Goal: Task Accomplishment & Management: Manage account settings

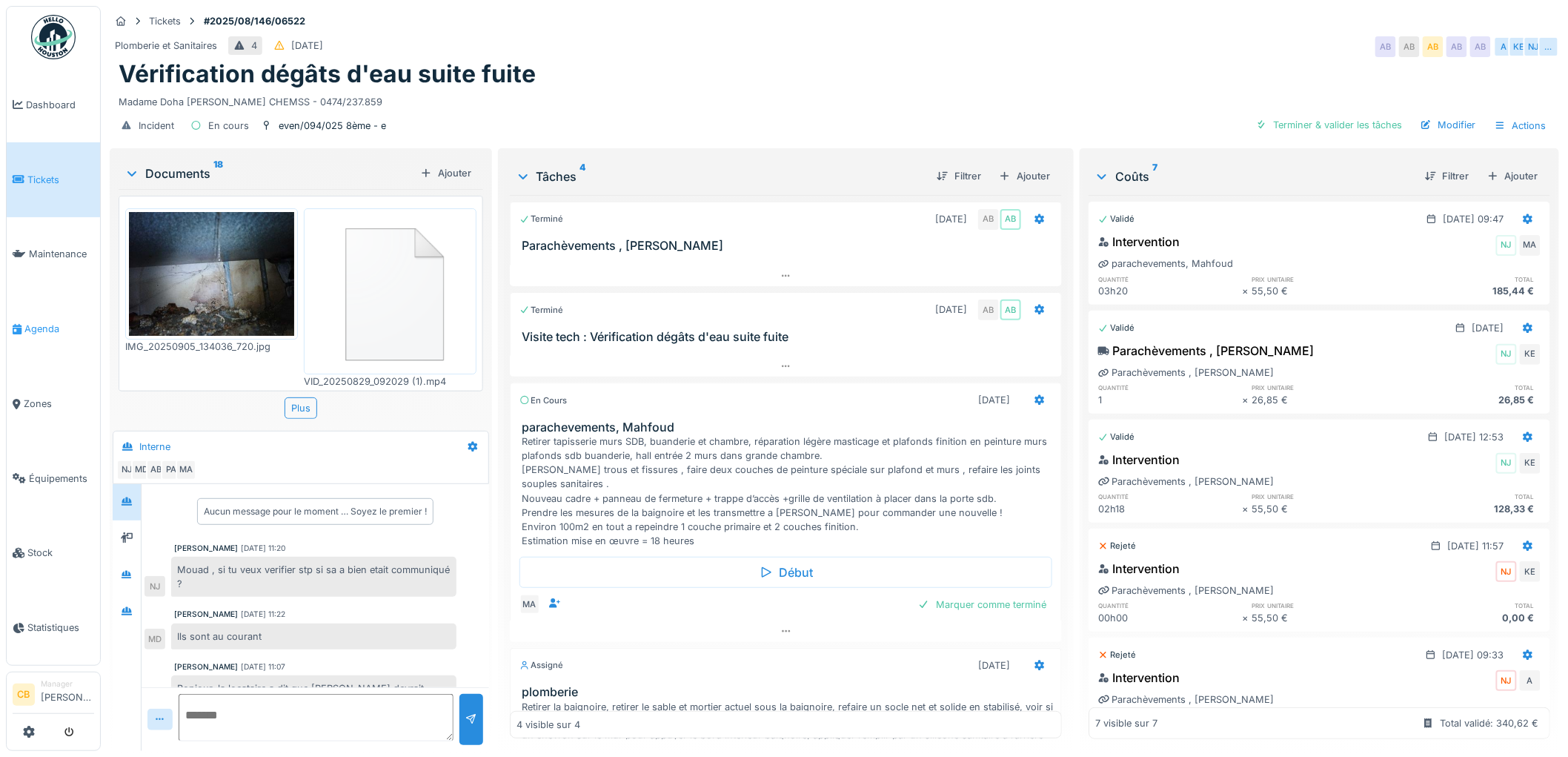
scroll to position [164, 0]
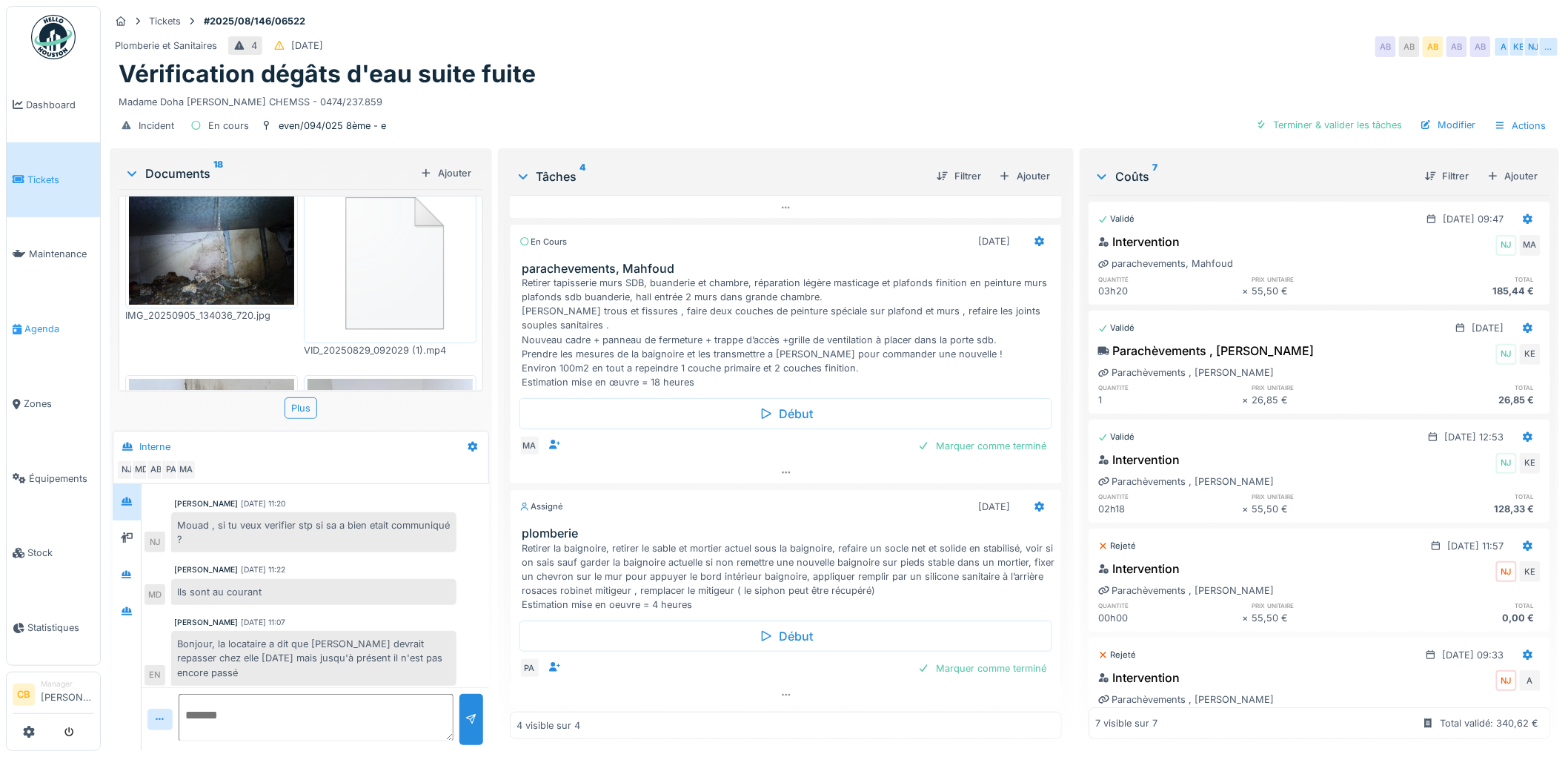
click at [54, 322] on span "Agenda" at bounding box center [59, 328] width 69 height 14
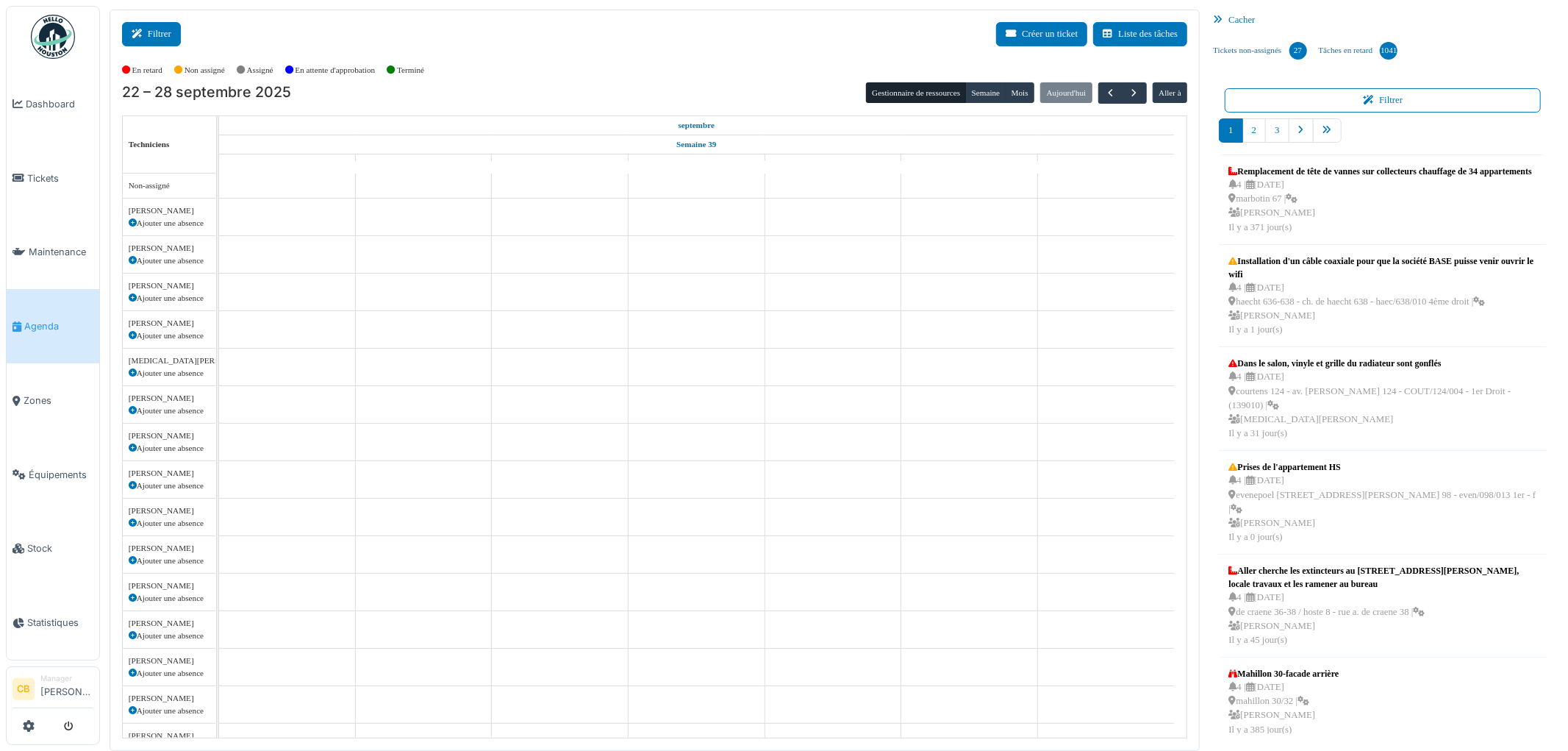
click at [160, 42] on button "Filtrer" at bounding box center [151, 33] width 59 height 24
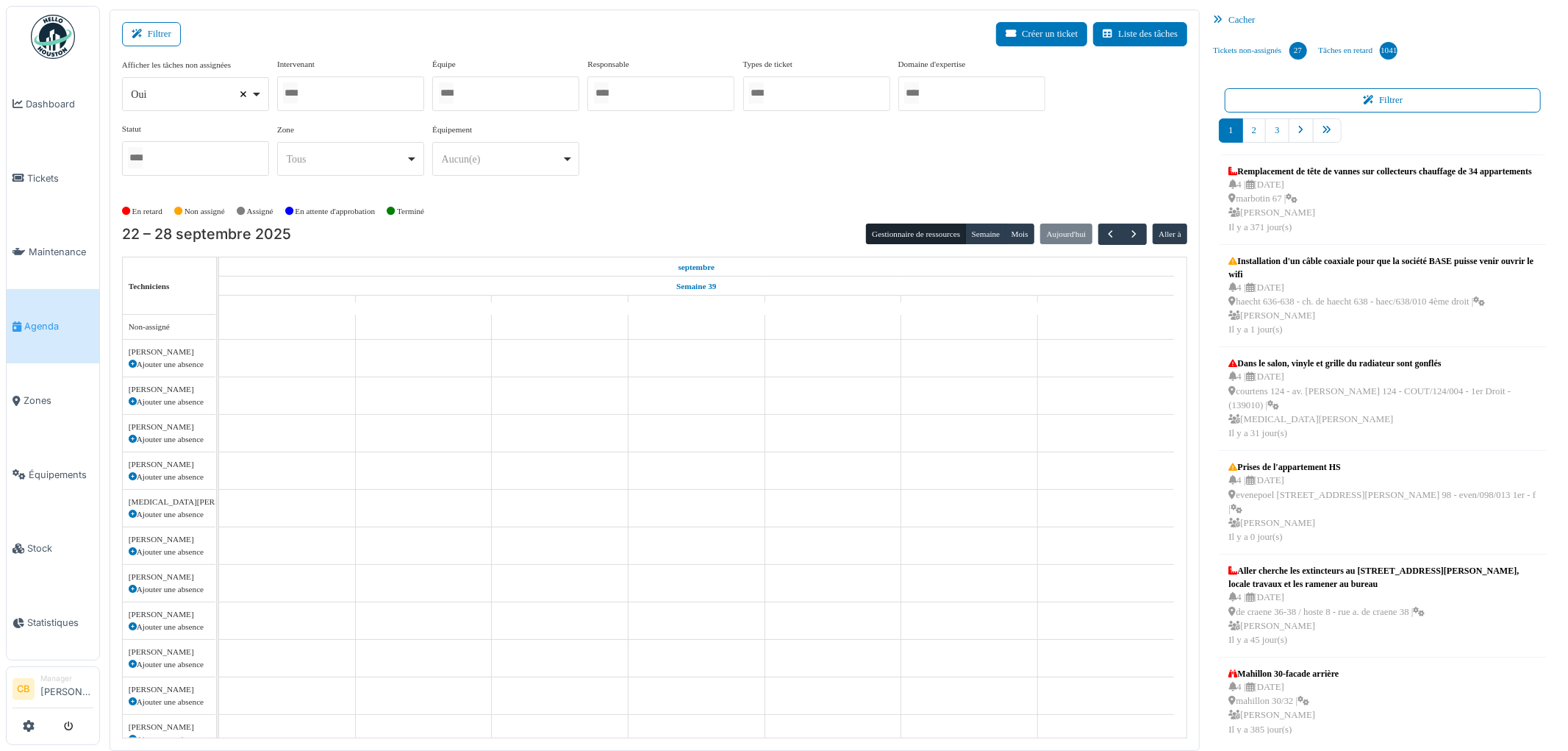
select select
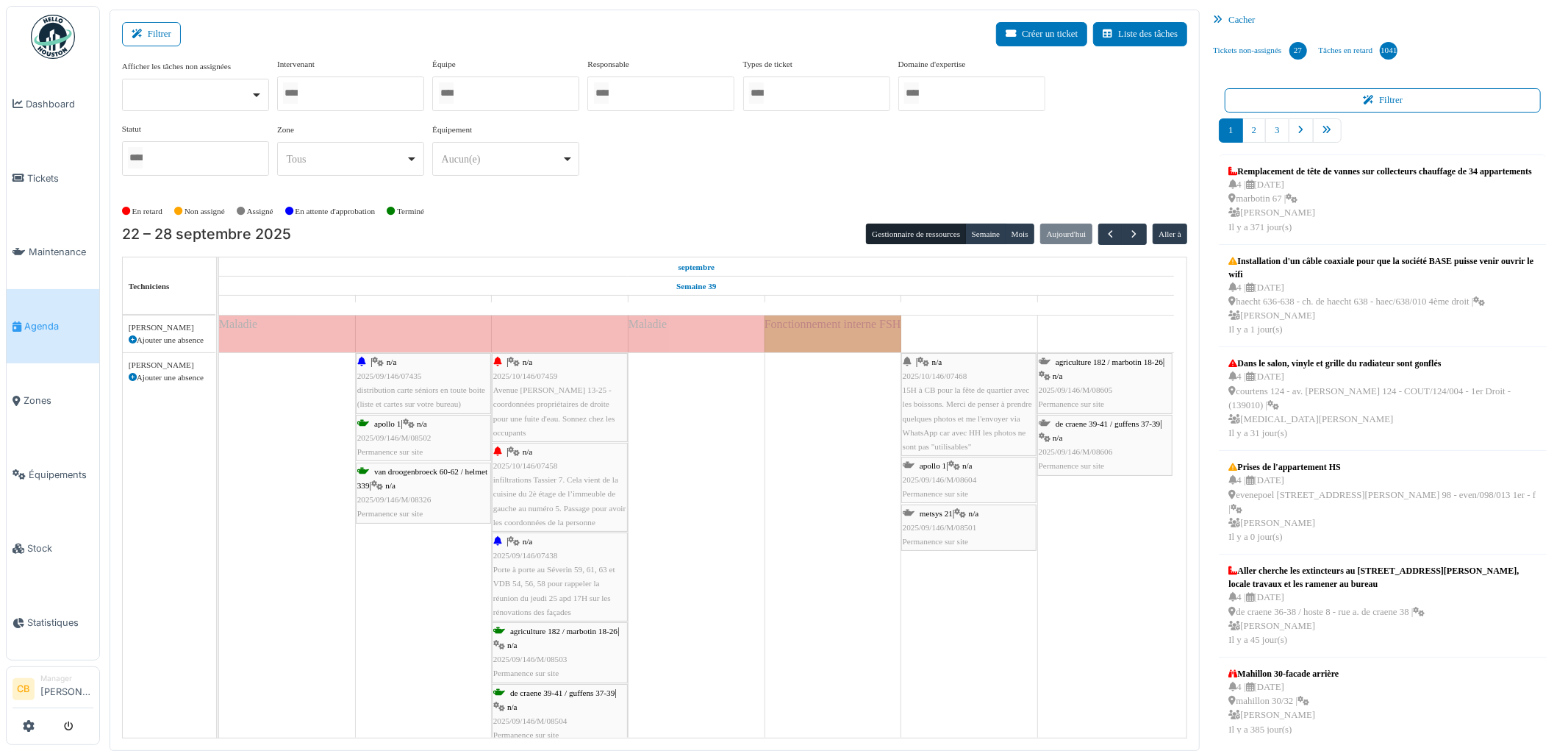
click at [298, 92] on input "Tous" at bounding box center [290, 93] width 14 height 22
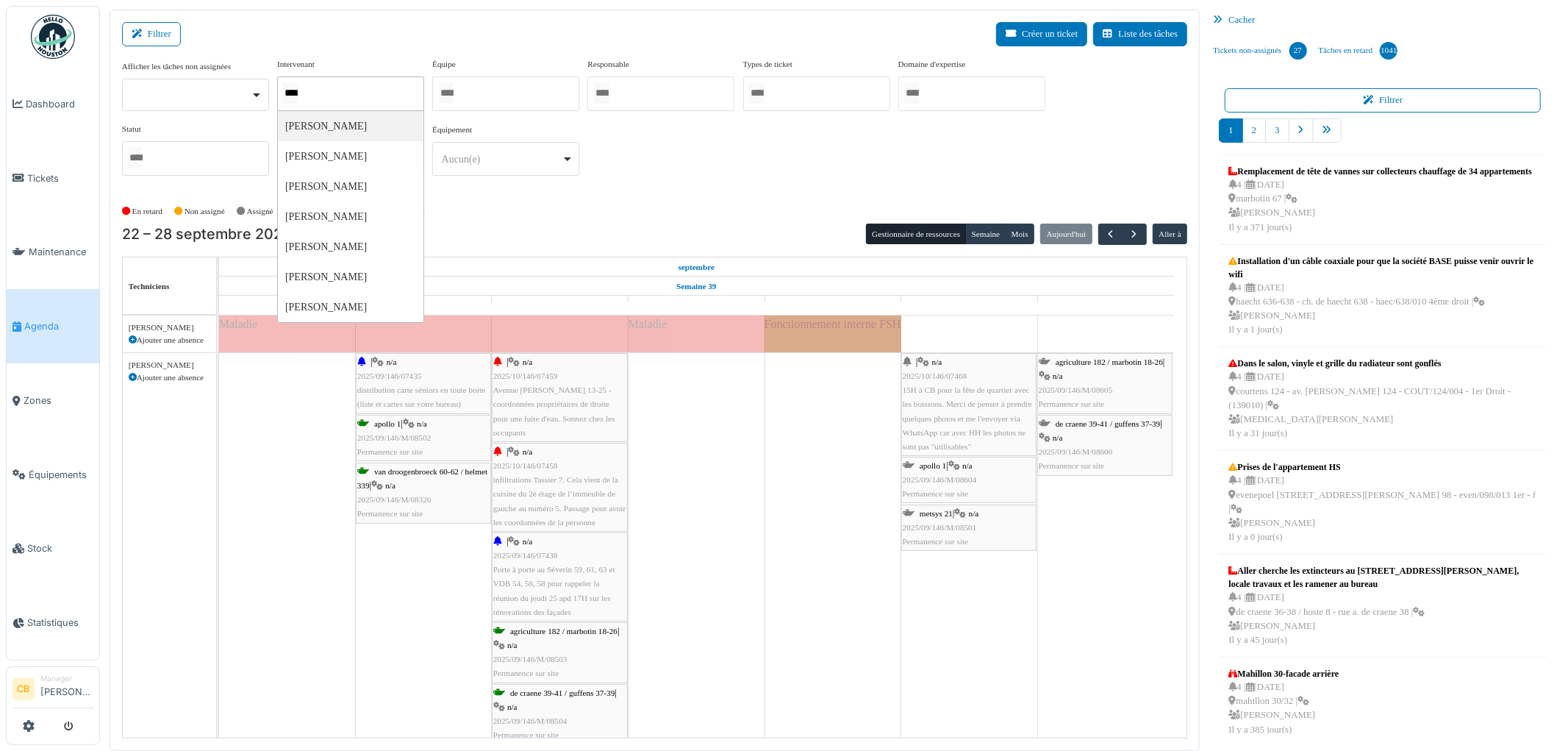
type input "*****"
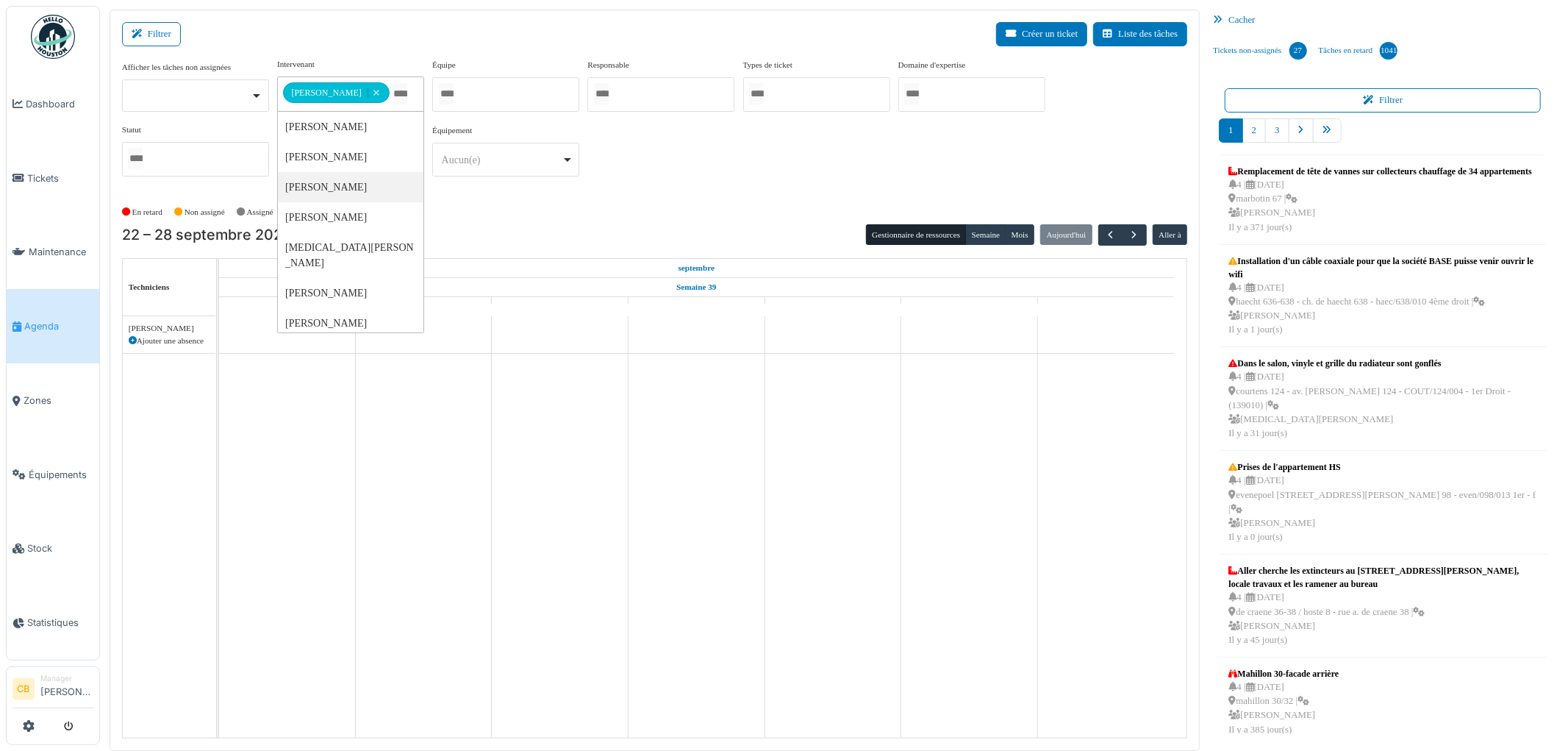
click at [458, 210] on div "En retard Non assigné [GEOGRAPHIC_DATA] En attente d'approbation Terminé" at bounding box center [655, 212] width 1065 height 24
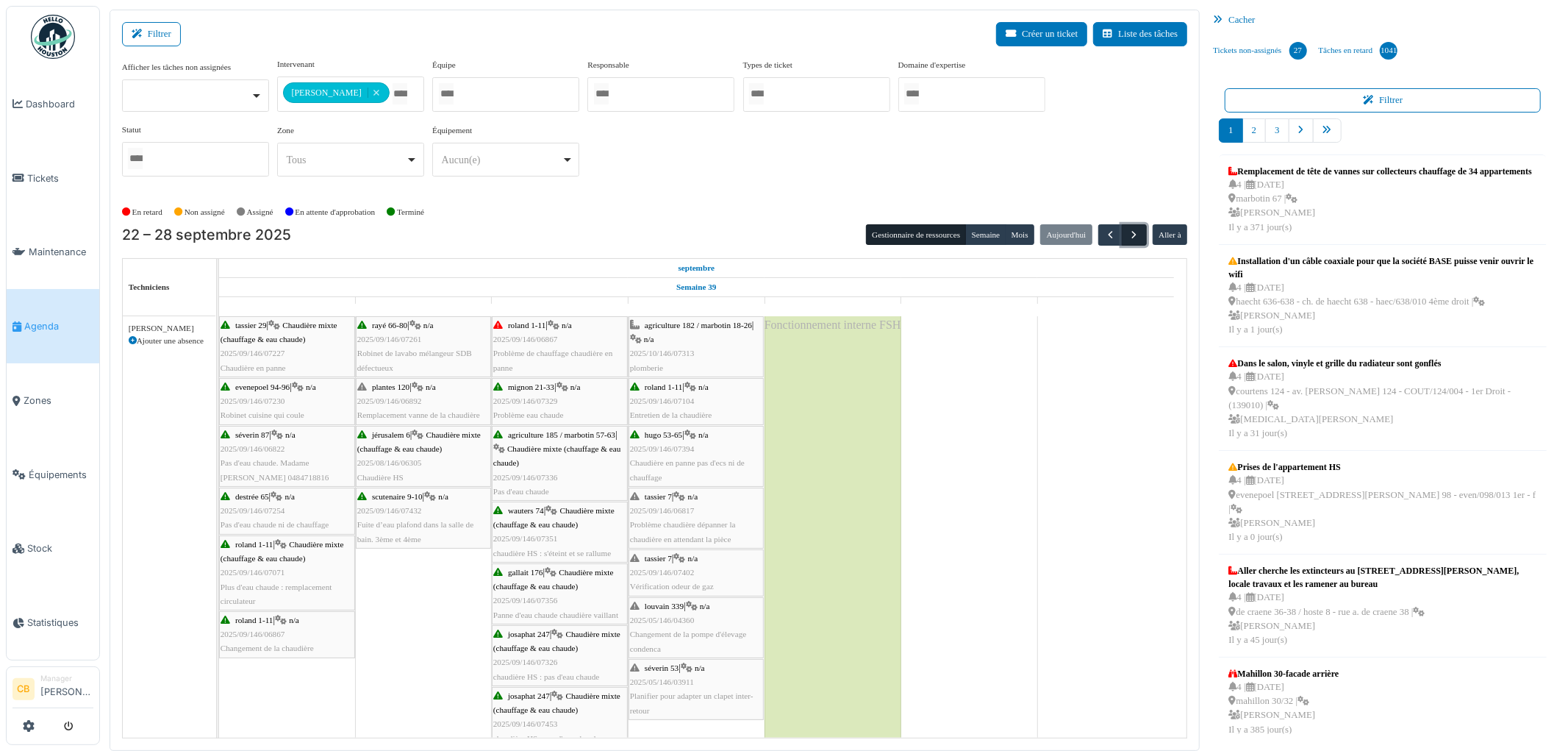
click at [1135, 231] on span "button" at bounding box center [1135, 235] width 13 height 13
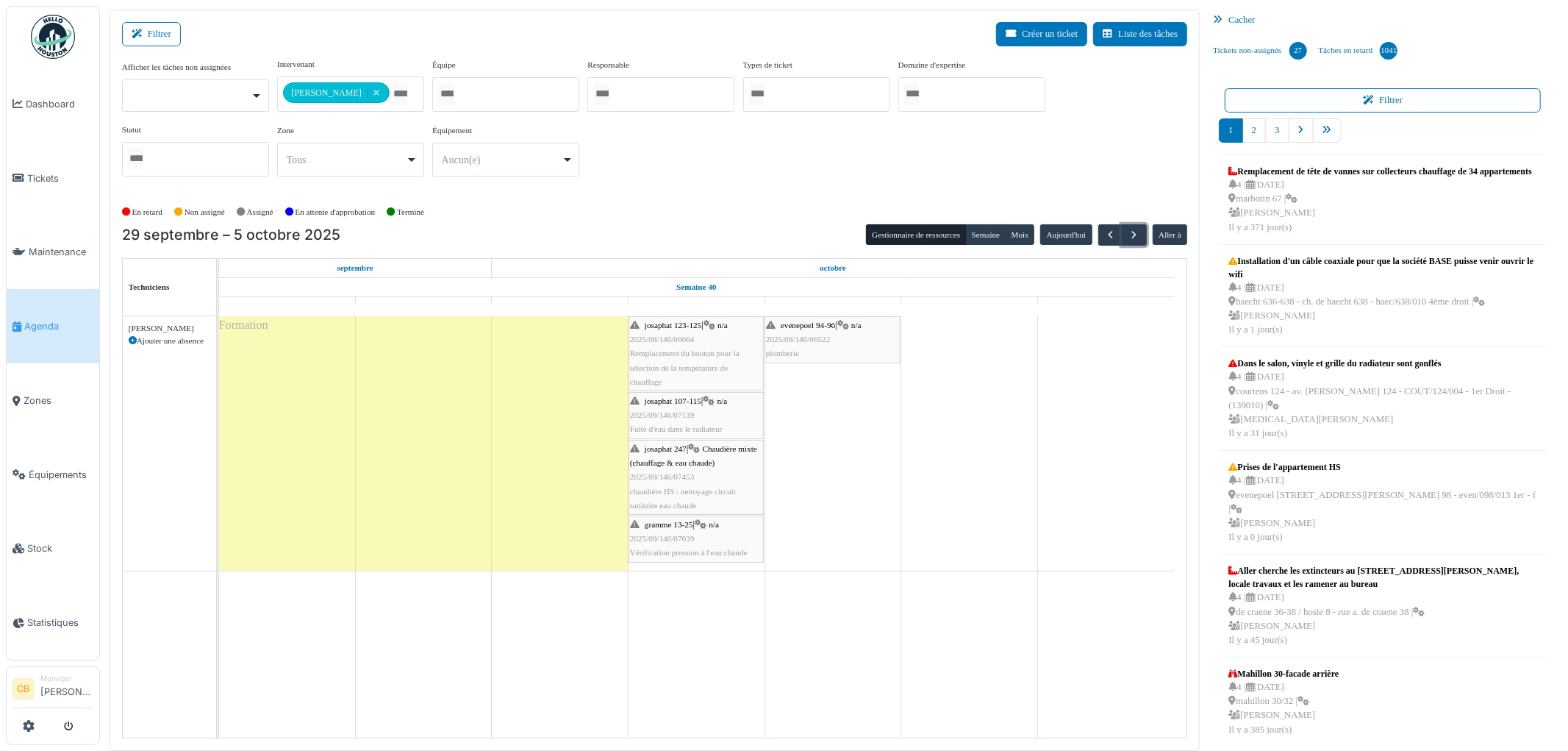
click at [301, 422] on div "Formation" at bounding box center [423, 442] width 410 height 254
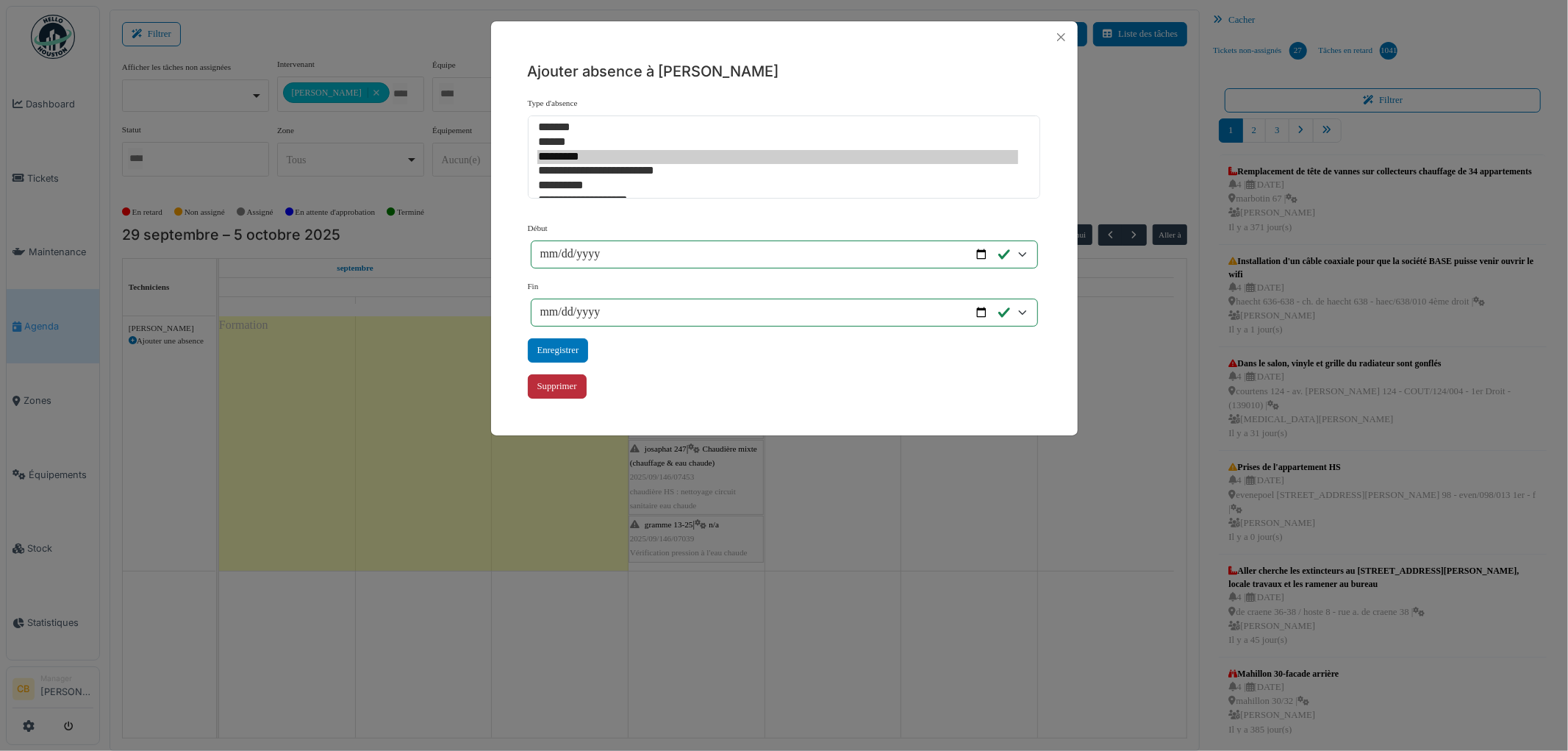
click at [532, 383] on div "Supprimer" at bounding box center [557, 386] width 59 height 24
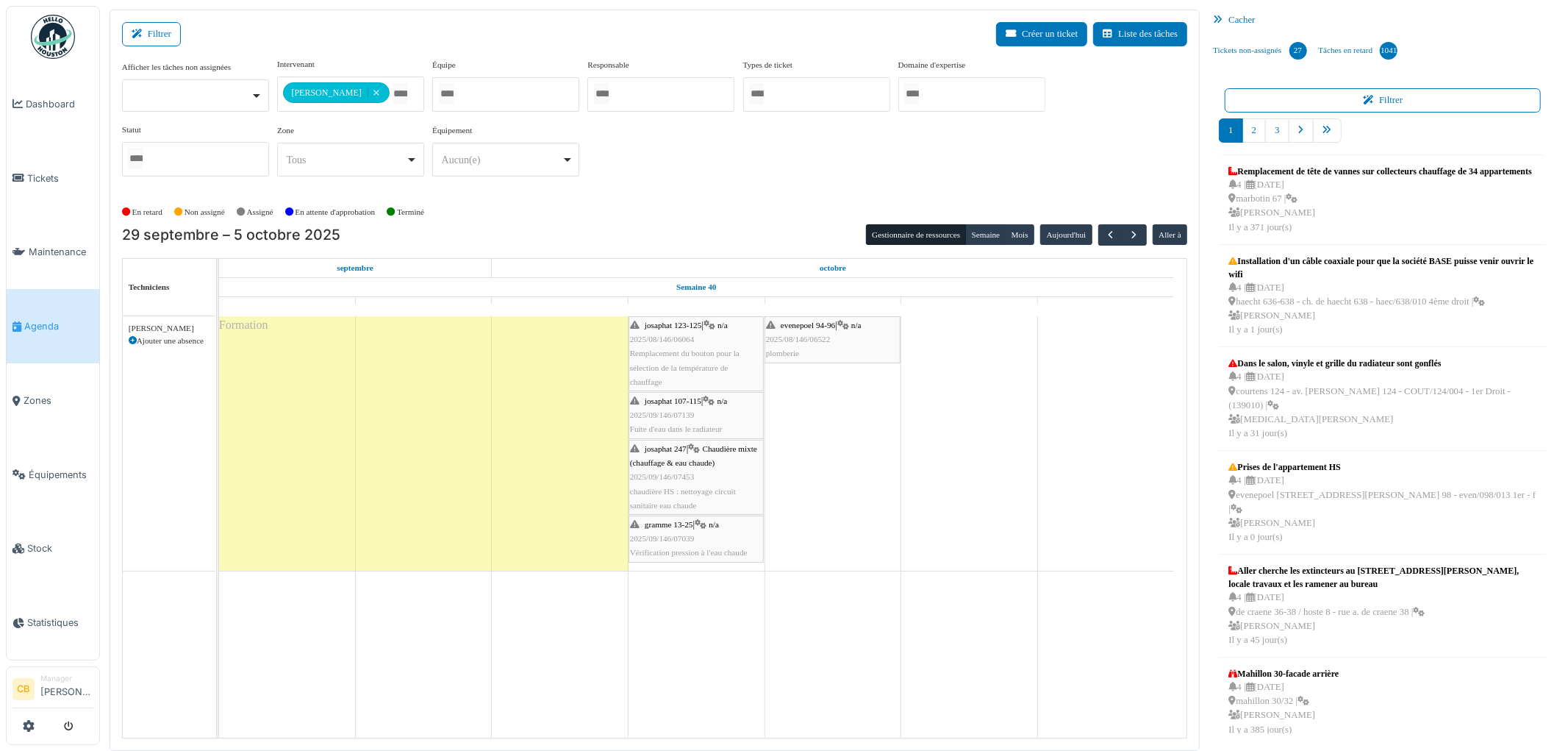
click at [400, 421] on div "Formation" at bounding box center [423, 442] width 410 height 254
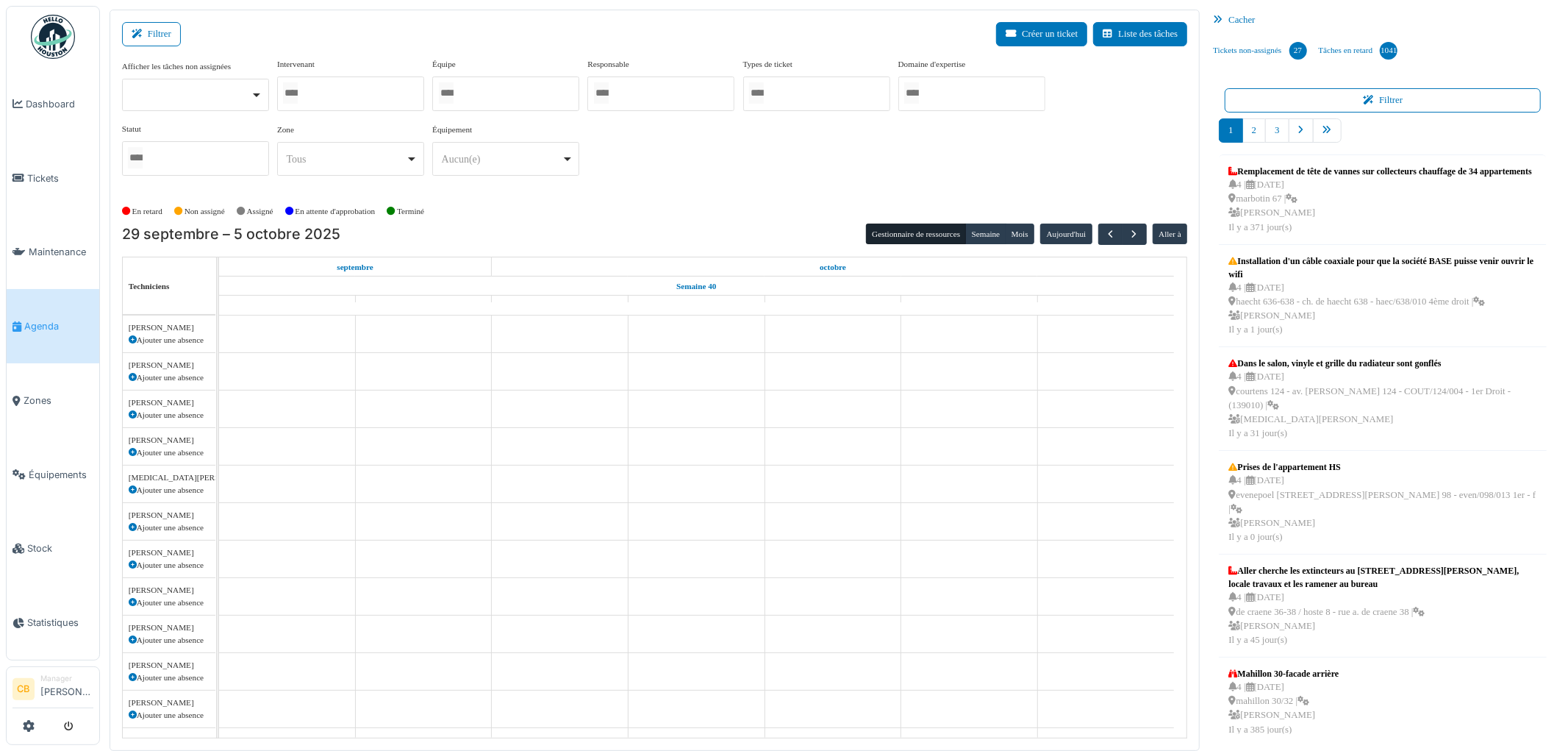
scroll to position [498, 0]
click at [369, 91] on div at bounding box center [350, 94] width 147 height 34
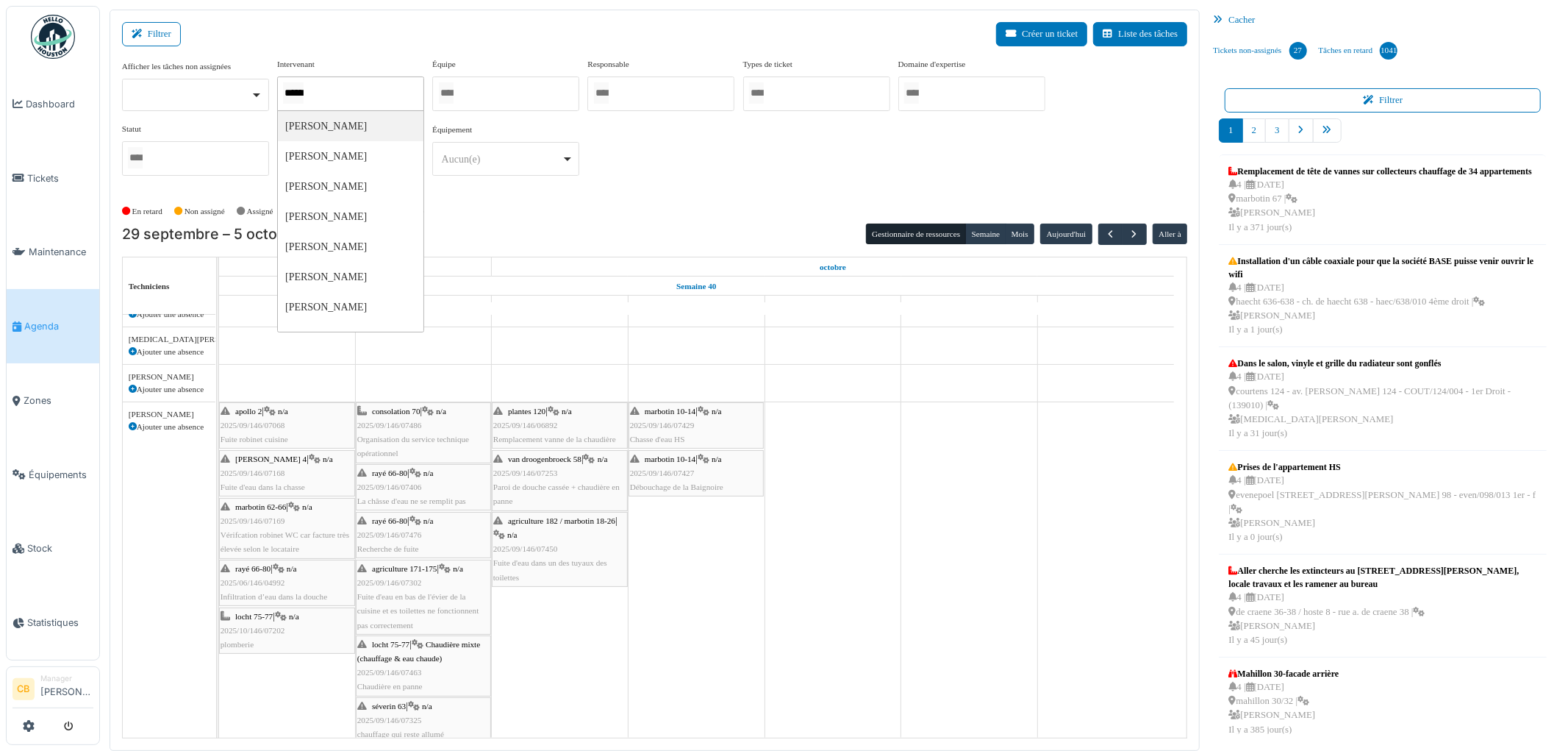
type input "******"
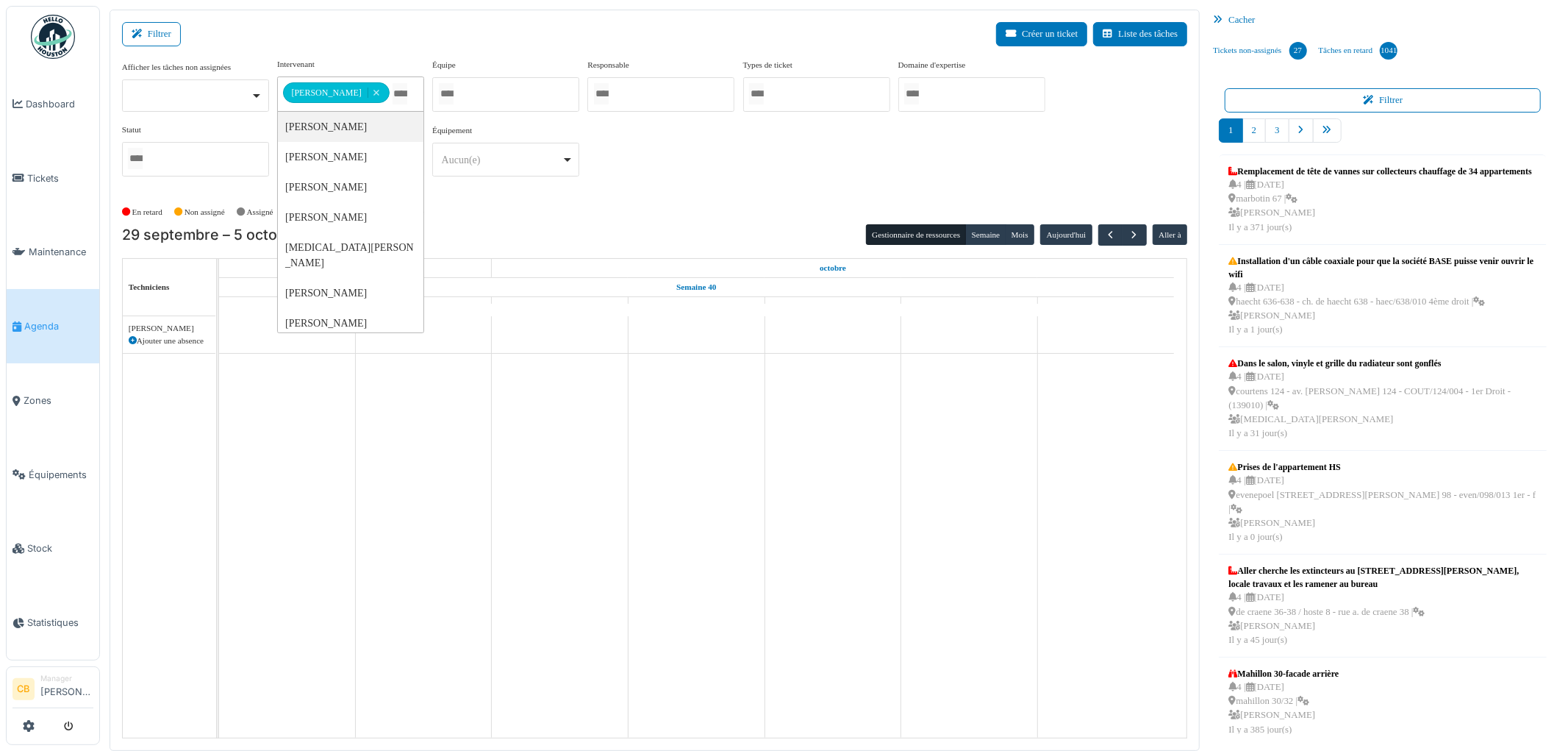
scroll to position [0, 0]
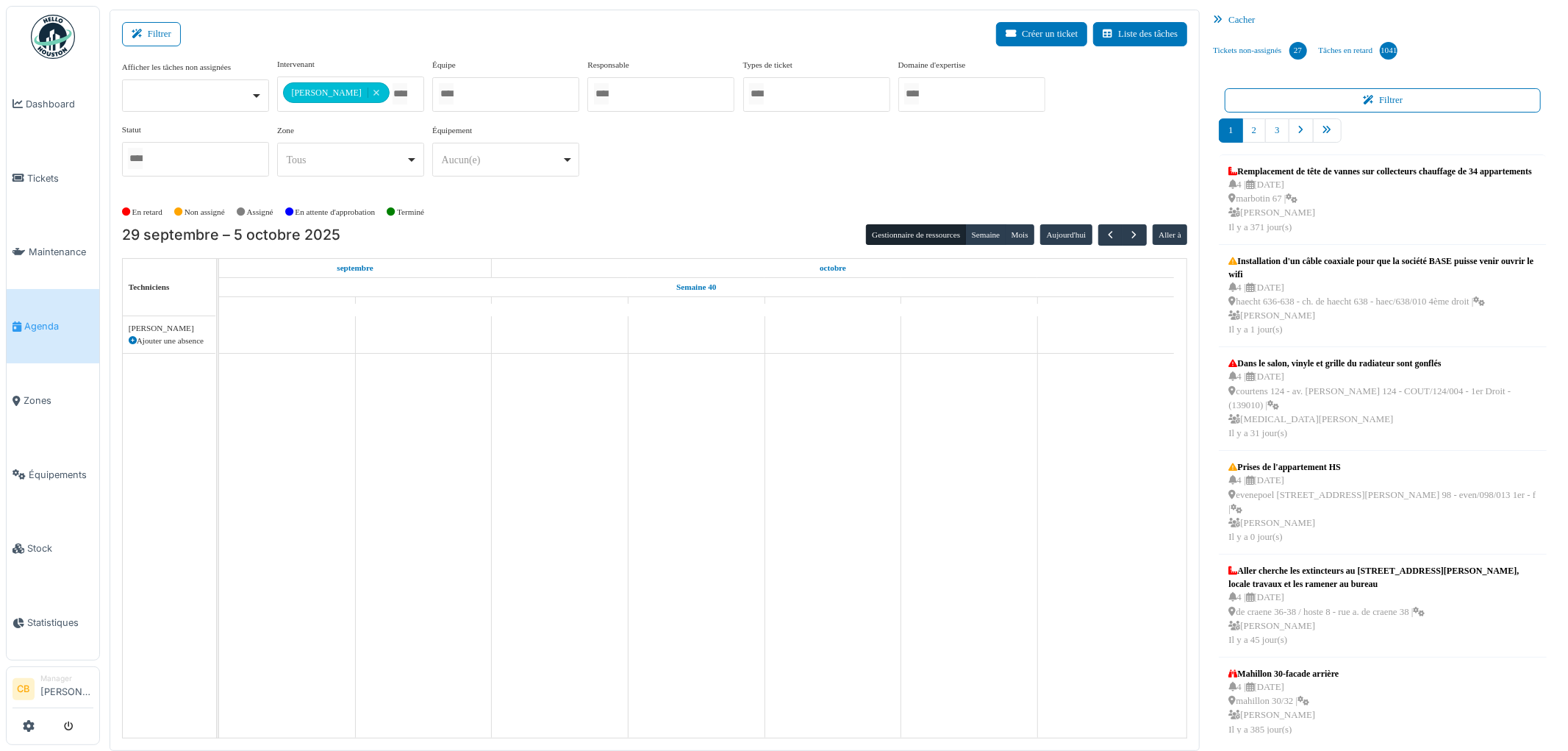
click at [488, 195] on div "**********" at bounding box center [655, 128] width 1065 height 142
